Goal: Information Seeking & Learning: Learn about a topic

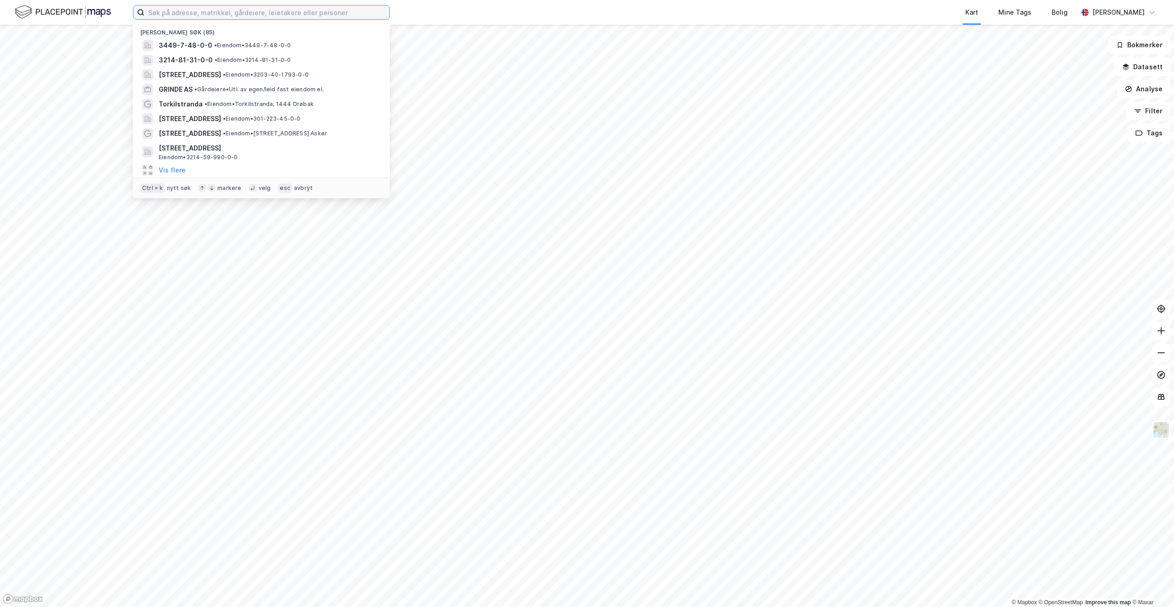
click at [211, 18] on input at bounding box center [267, 13] width 245 height 14
click at [202, 47] on span "3449-7-48-0-0" at bounding box center [186, 45] width 54 height 11
